Goal: Feedback & Contribution: Leave review/rating

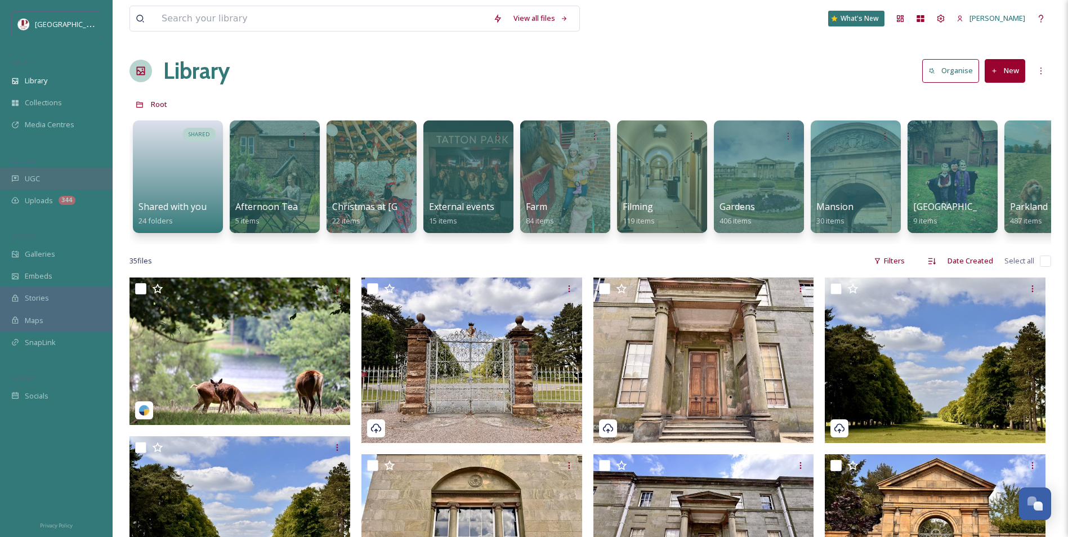
click at [65, 175] on div "UGC" at bounding box center [56, 179] width 113 height 22
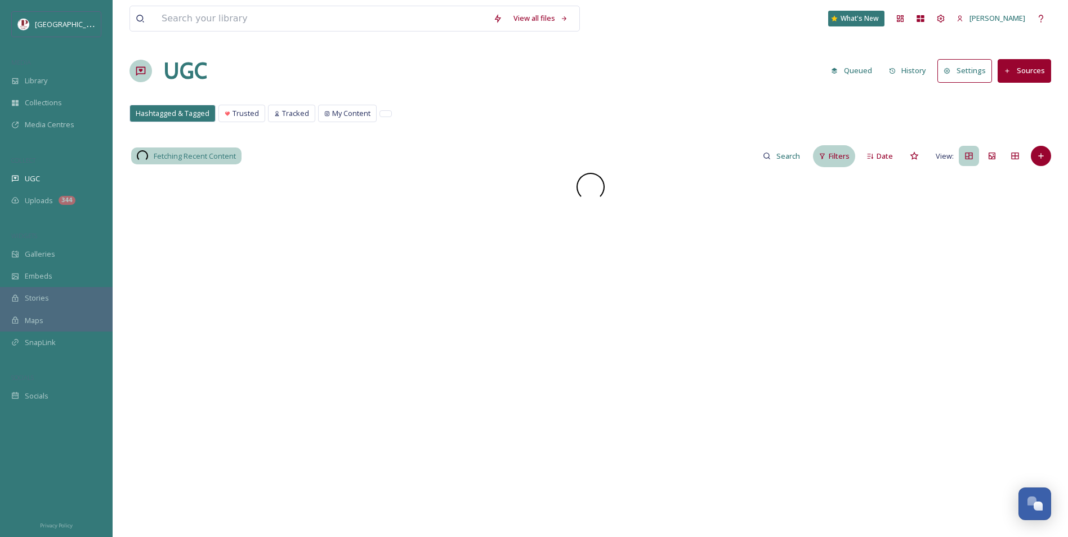
click at [825, 155] on icon at bounding box center [822, 156] width 7 height 7
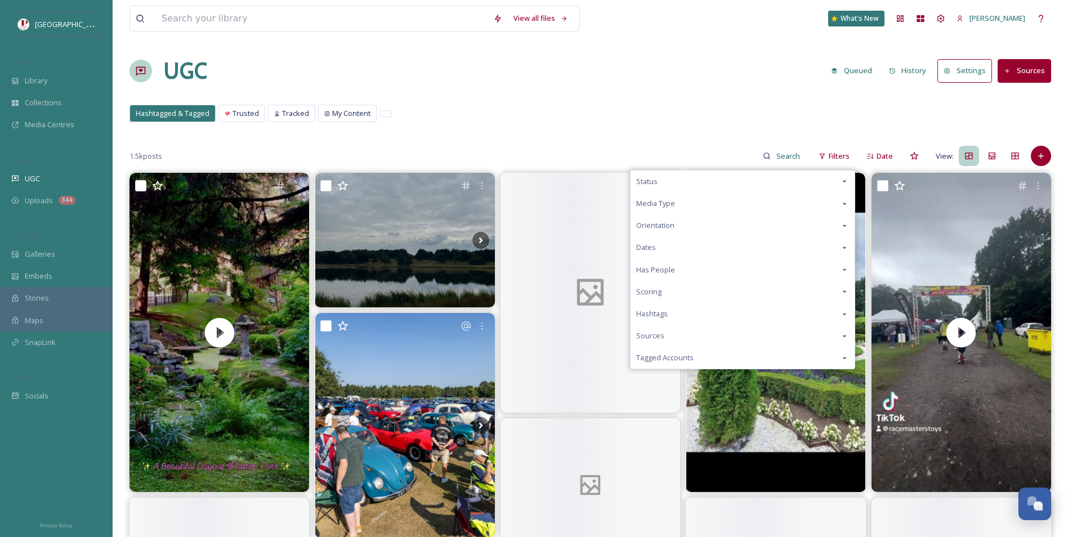
click at [666, 293] on div "Scoring" at bounding box center [743, 292] width 224 height 22
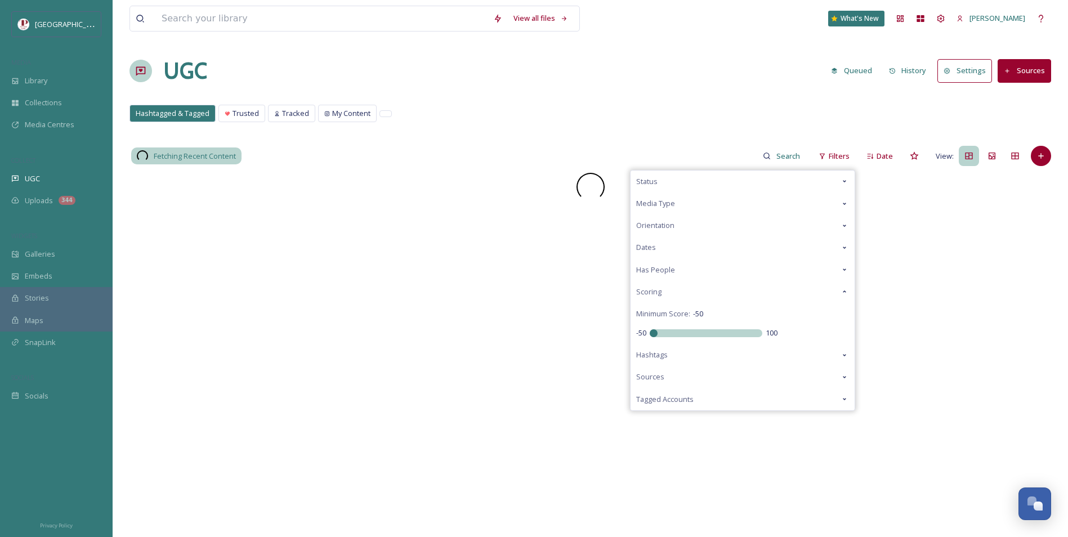
drag, startPoint x: 708, startPoint y: 332, endPoint x: 521, endPoint y: 234, distance: 211.3
type input "-50"
click at [650, 329] on input "range" at bounding box center [706, 333] width 113 height 8
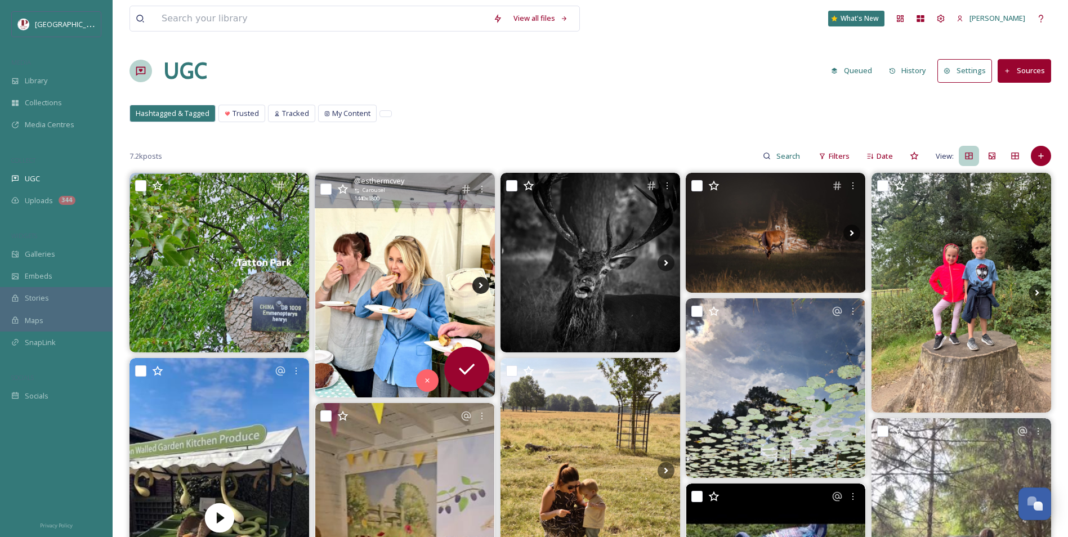
click at [481, 284] on icon at bounding box center [481, 285] width 4 height 6
click at [480, 289] on icon at bounding box center [480, 285] width 17 height 17
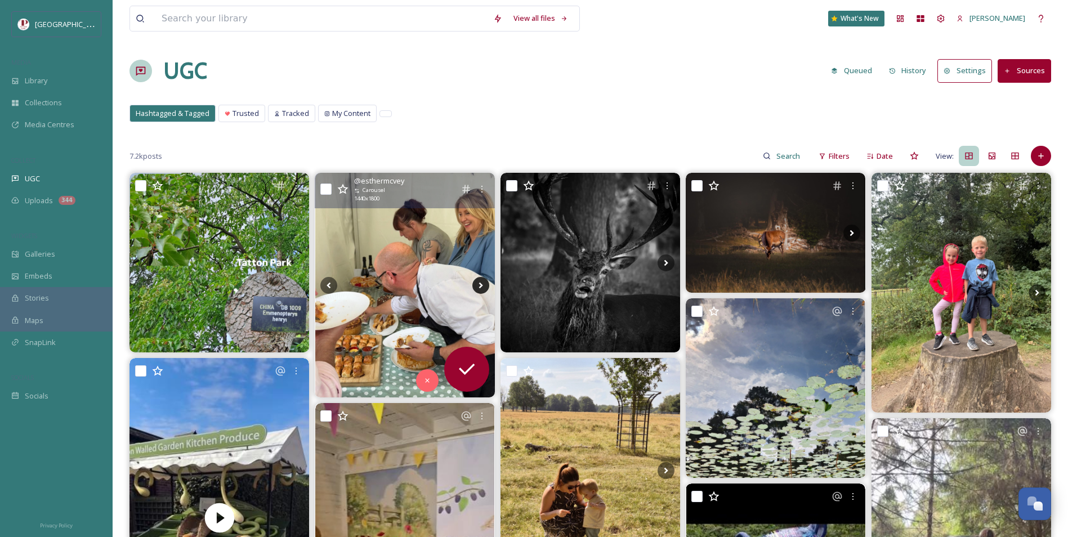
click at [480, 289] on icon at bounding box center [480, 285] width 17 height 17
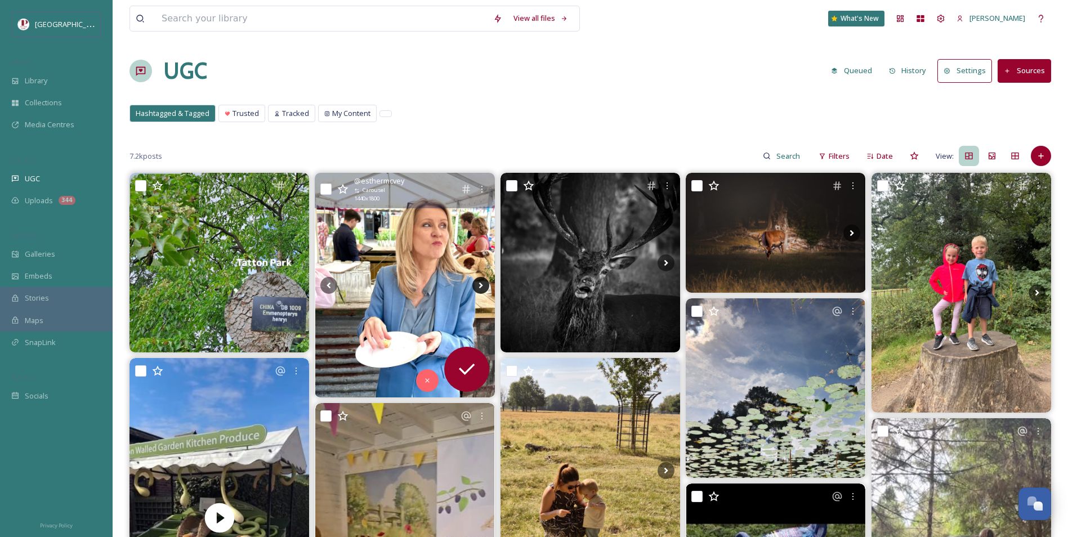
click at [480, 289] on icon at bounding box center [480, 285] width 17 height 17
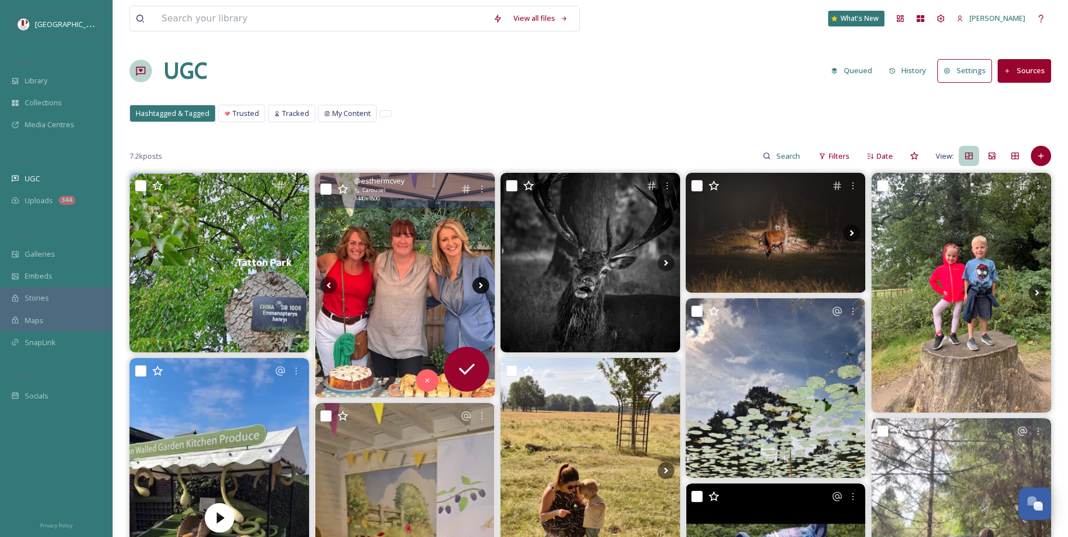
click at [480, 289] on icon at bounding box center [480, 285] width 17 height 17
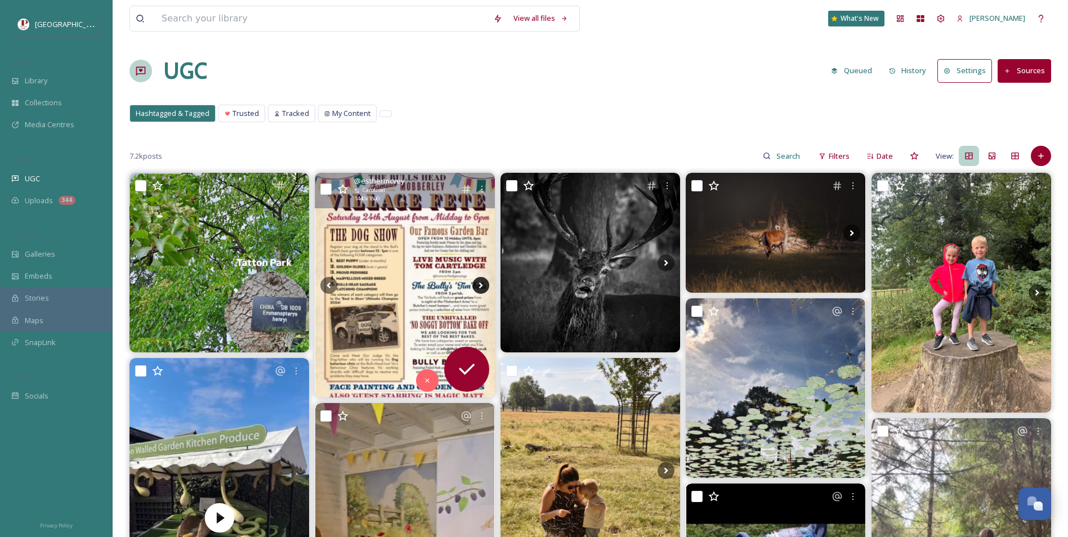
click at [480, 289] on icon at bounding box center [480, 285] width 17 height 17
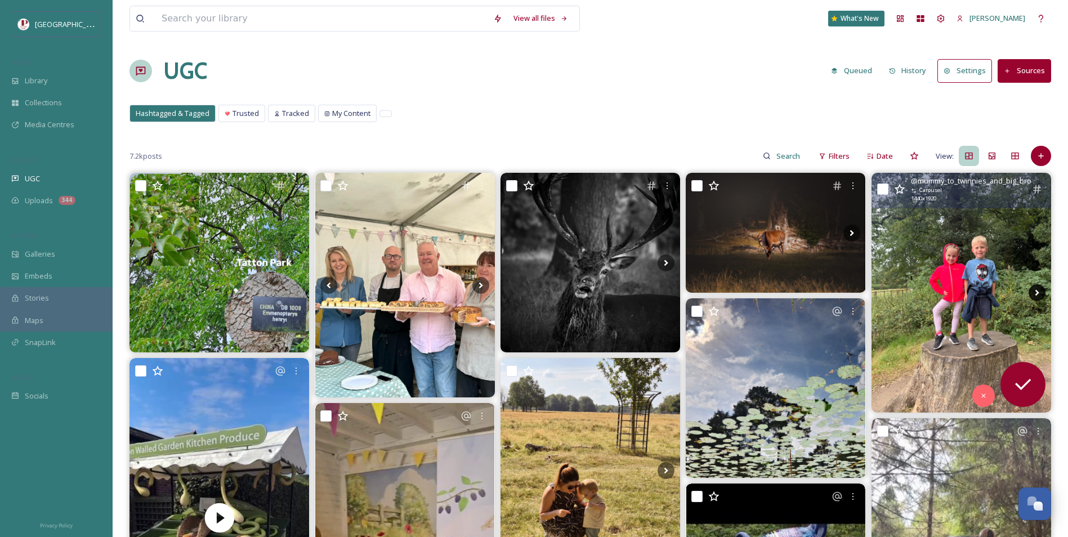
click at [1036, 295] on icon at bounding box center [1037, 293] width 4 height 6
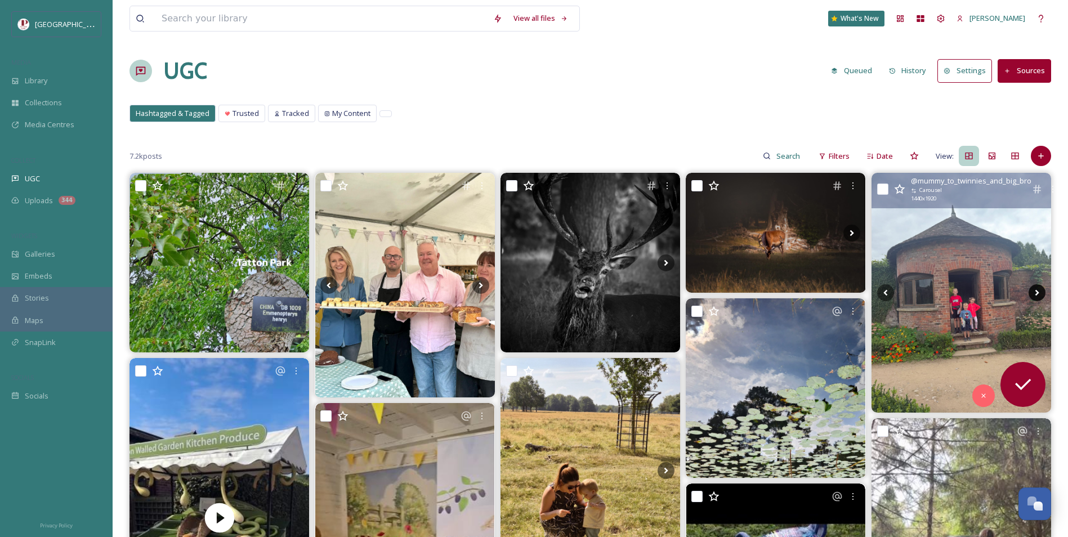
click at [1036, 295] on icon at bounding box center [1037, 293] width 4 height 6
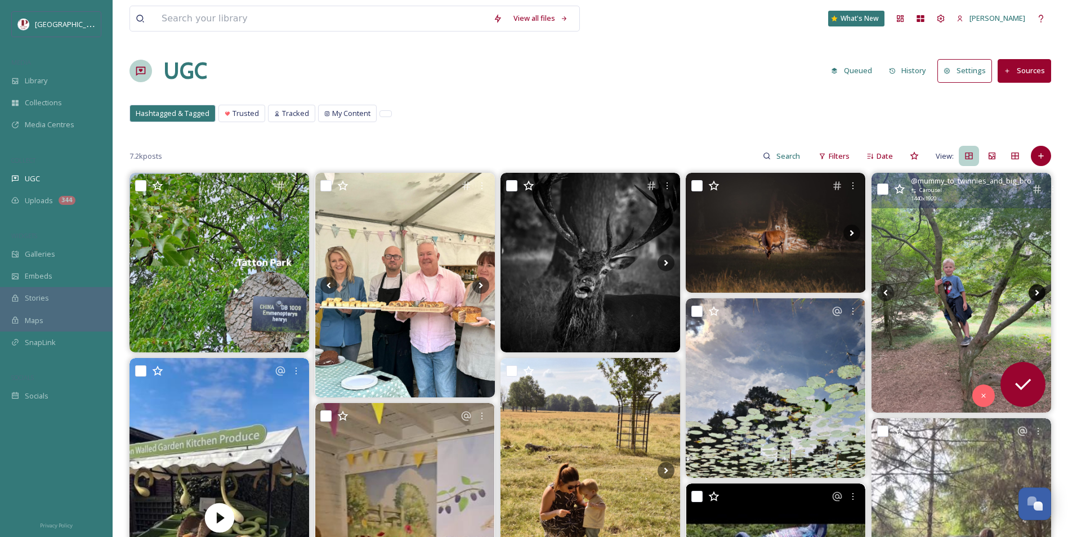
click at [1036, 295] on icon at bounding box center [1037, 293] width 4 height 6
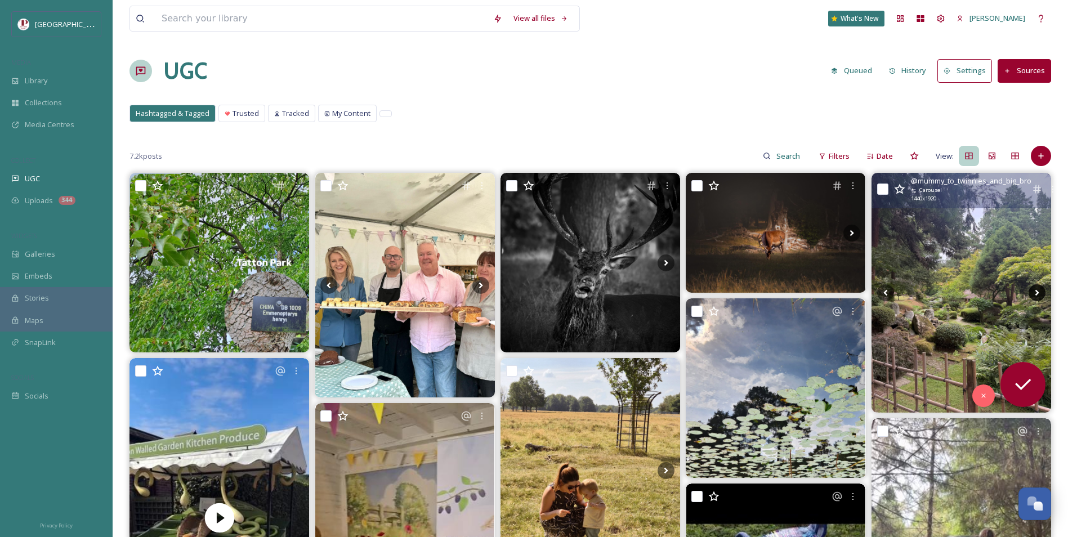
click at [1036, 295] on icon at bounding box center [1037, 293] width 4 height 6
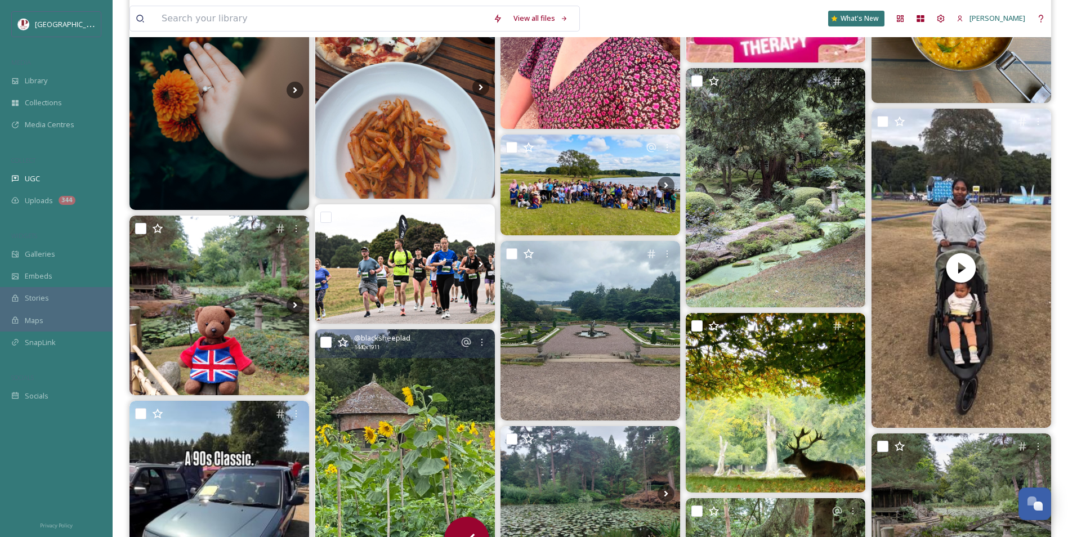
scroll to position [2027, 0]
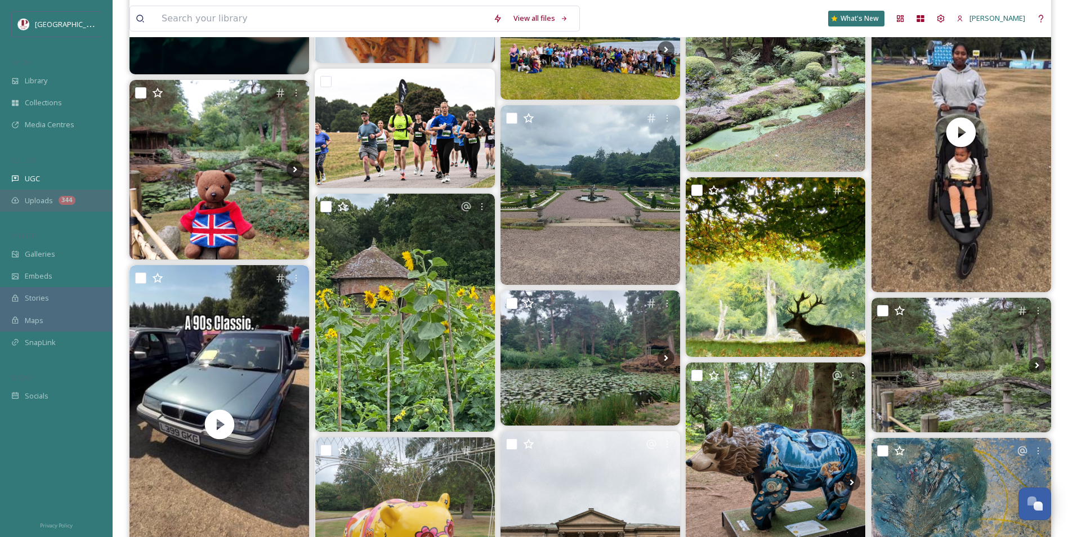
click at [70, 205] on div "Uploads 344" at bounding box center [56, 201] width 113 height 22
